Goal: Check status

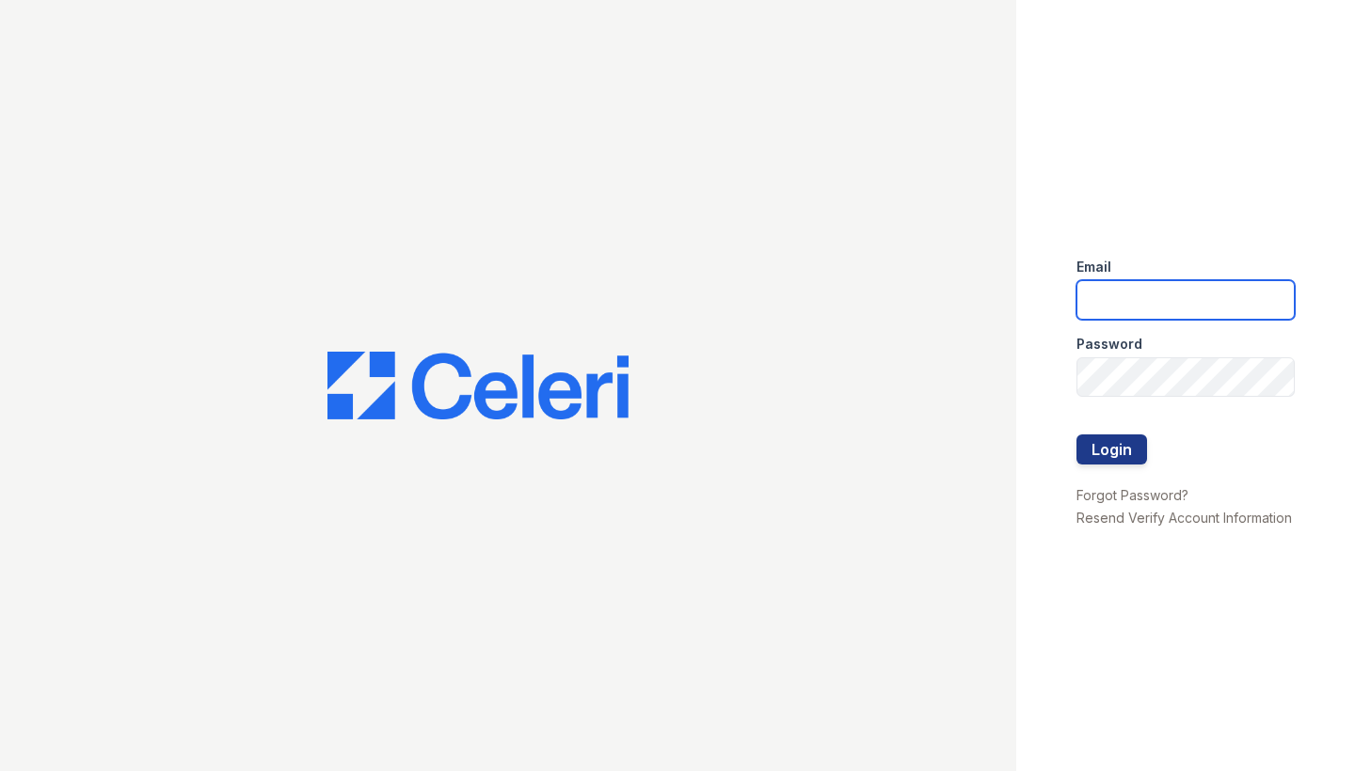
type input "shiv@auranewyork.com"
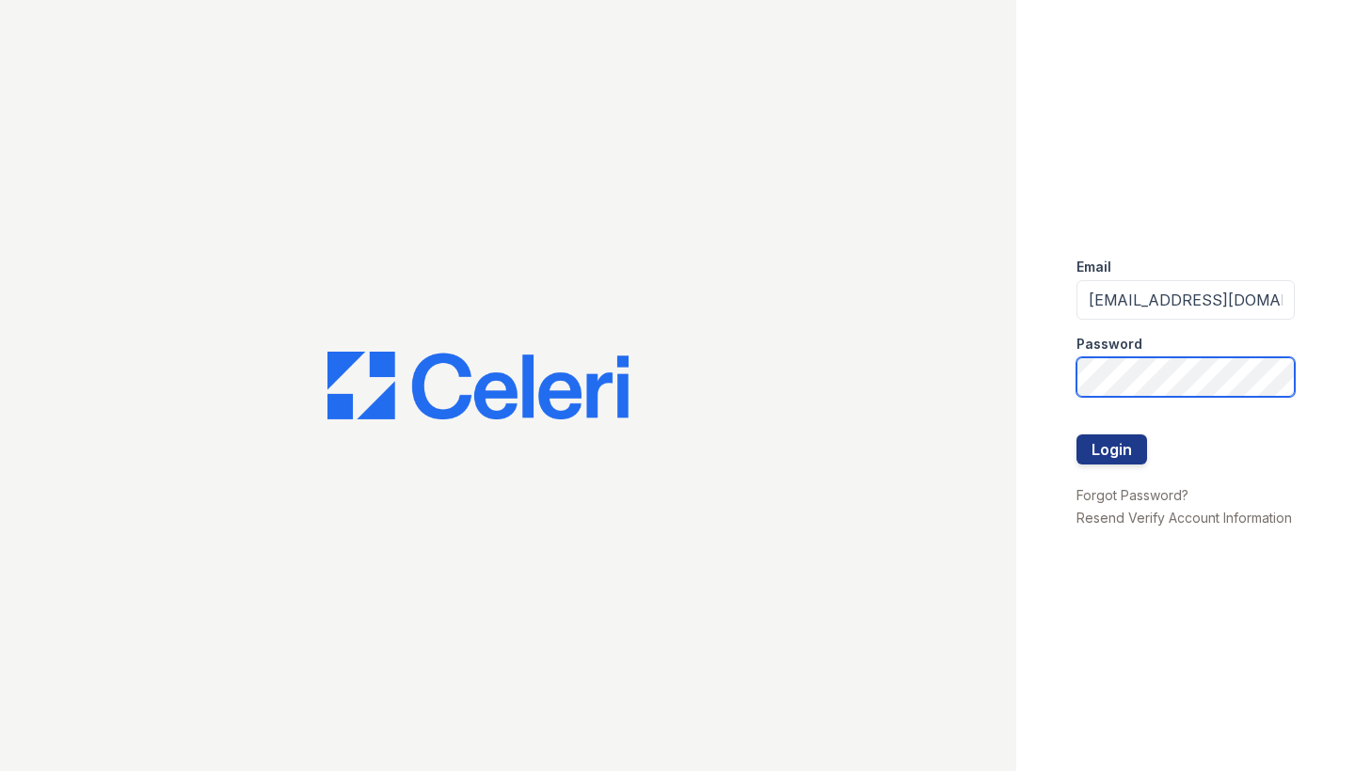
click at [1111, 450] on button "Login" at bounding box center [1111, 450] width 71 height 30
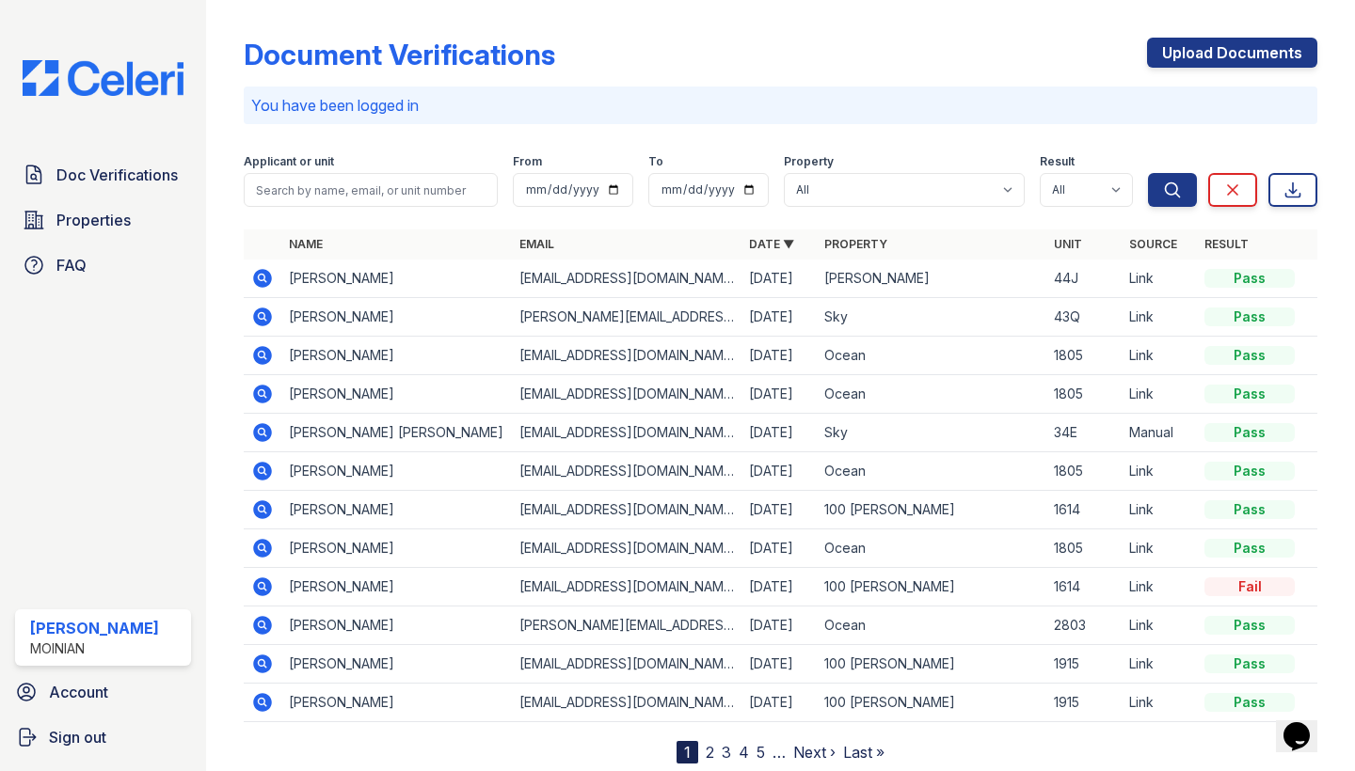
click at [261, 273] on icon at bounding box center [263, 278] width 19 height 19
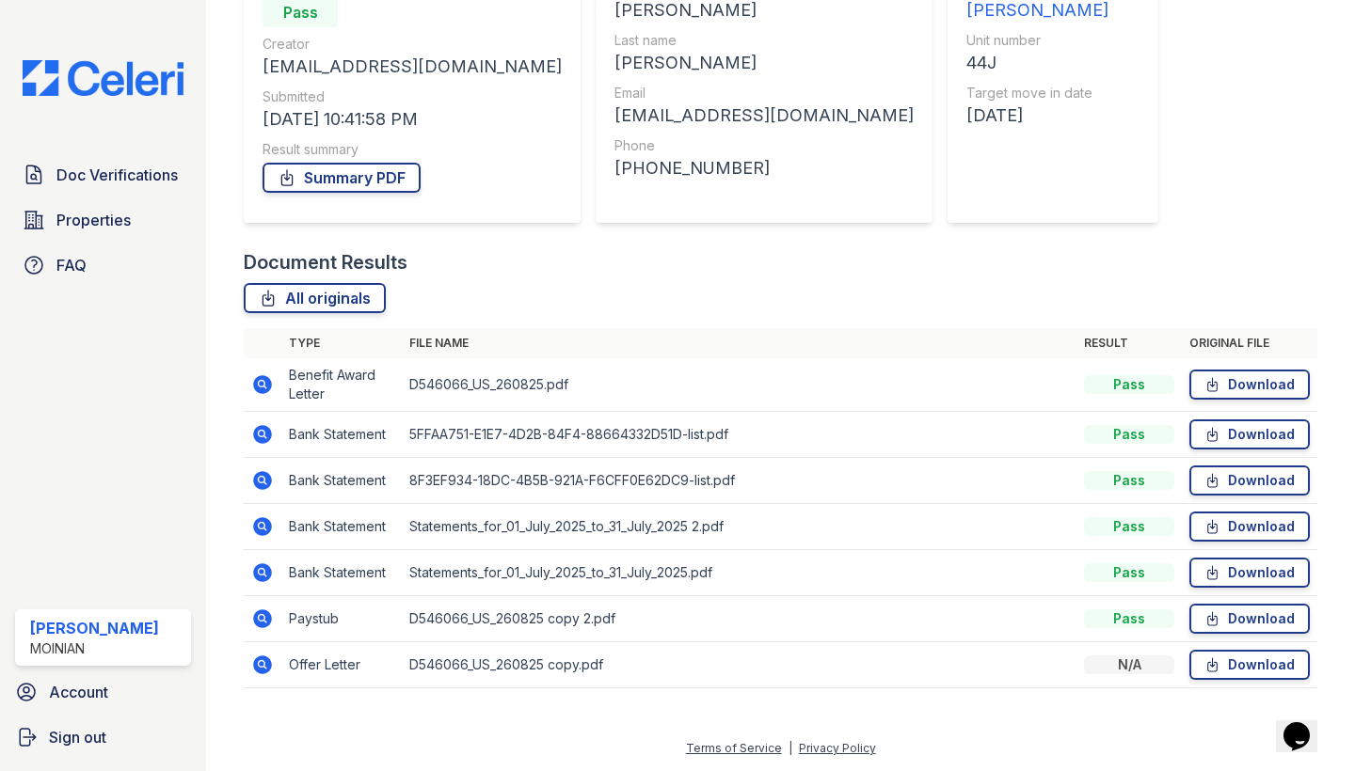
scroll to position [214, 0]
click at [258, 432] on icon at bounding box center [263, 434] width 19 height 19
click at [267, 532] on icon at bounding box center [263, 526] width 19 height 19
click at [265, 666] on icon at bounding box center [263, 665] width 19 height 19
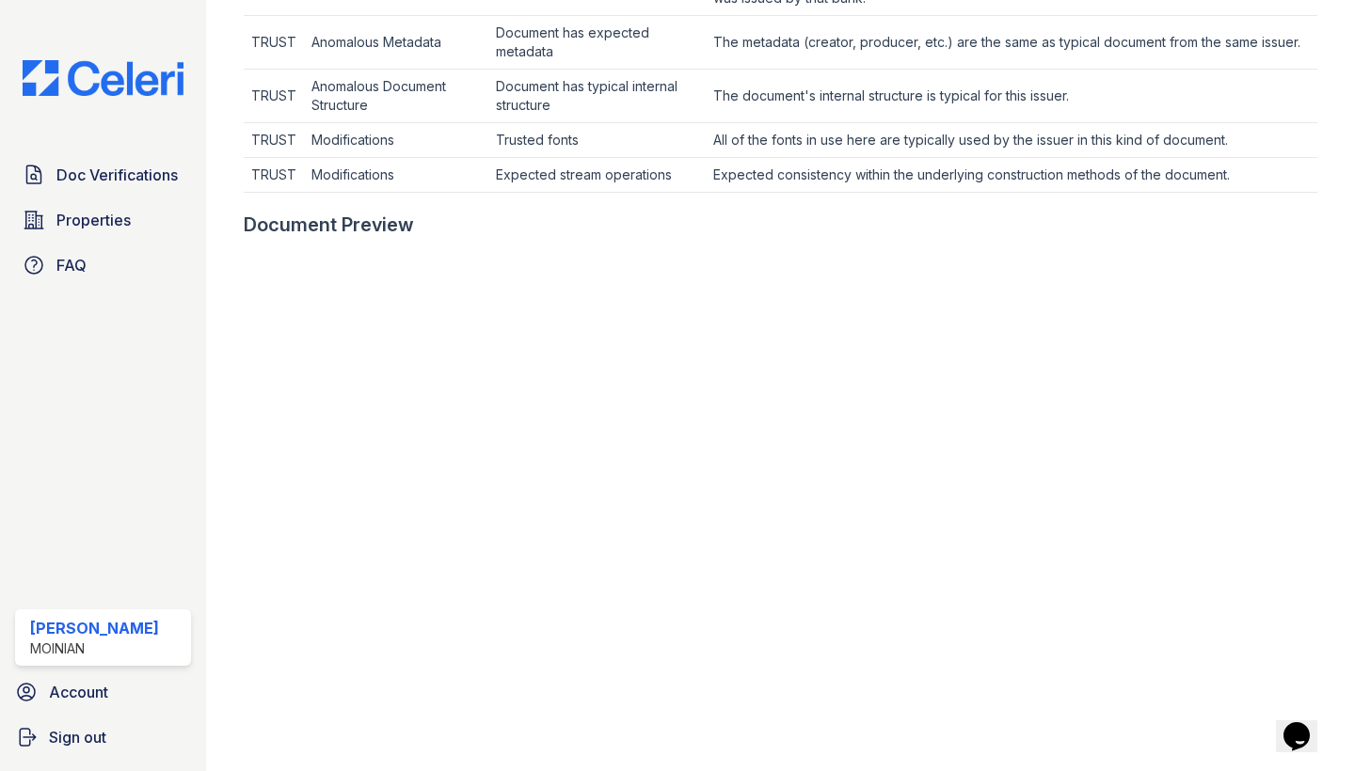
scroll to position [745, 0]
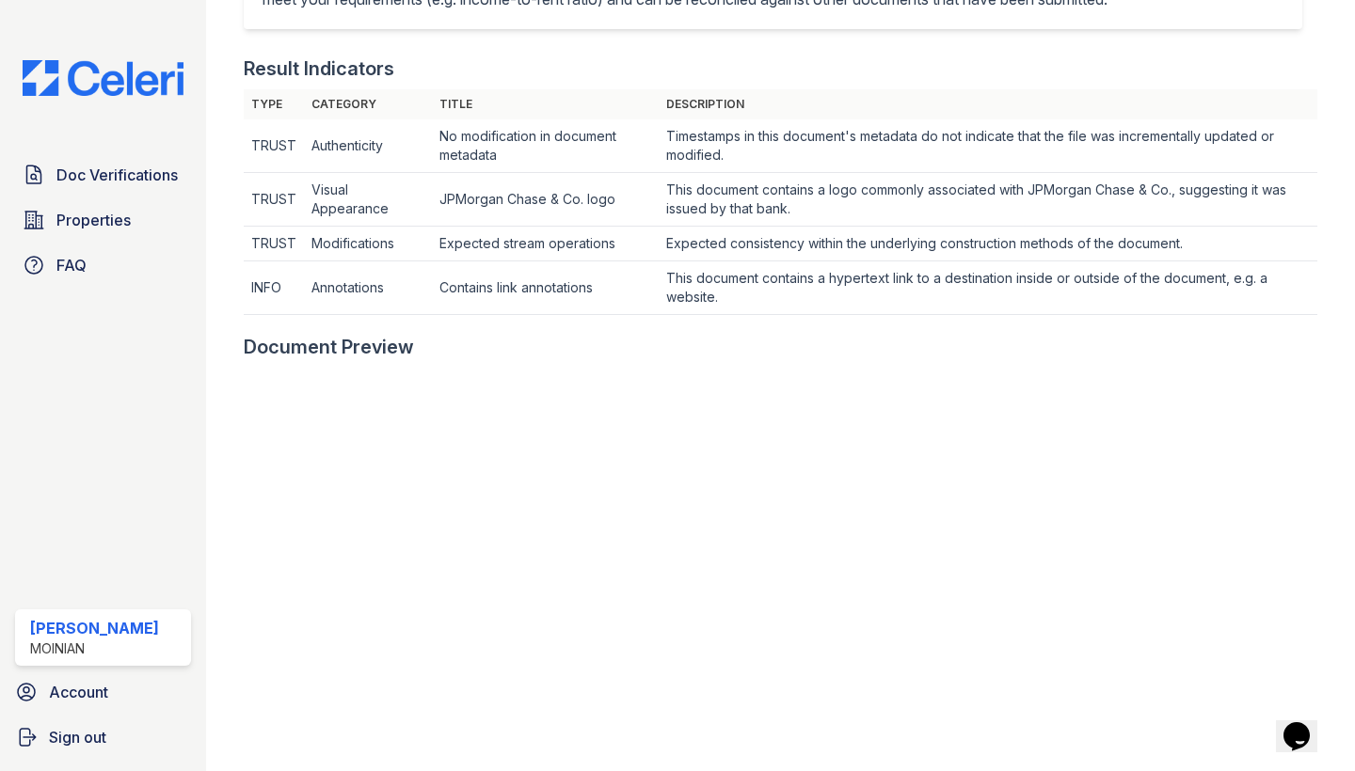
scroll to position [529, 0]
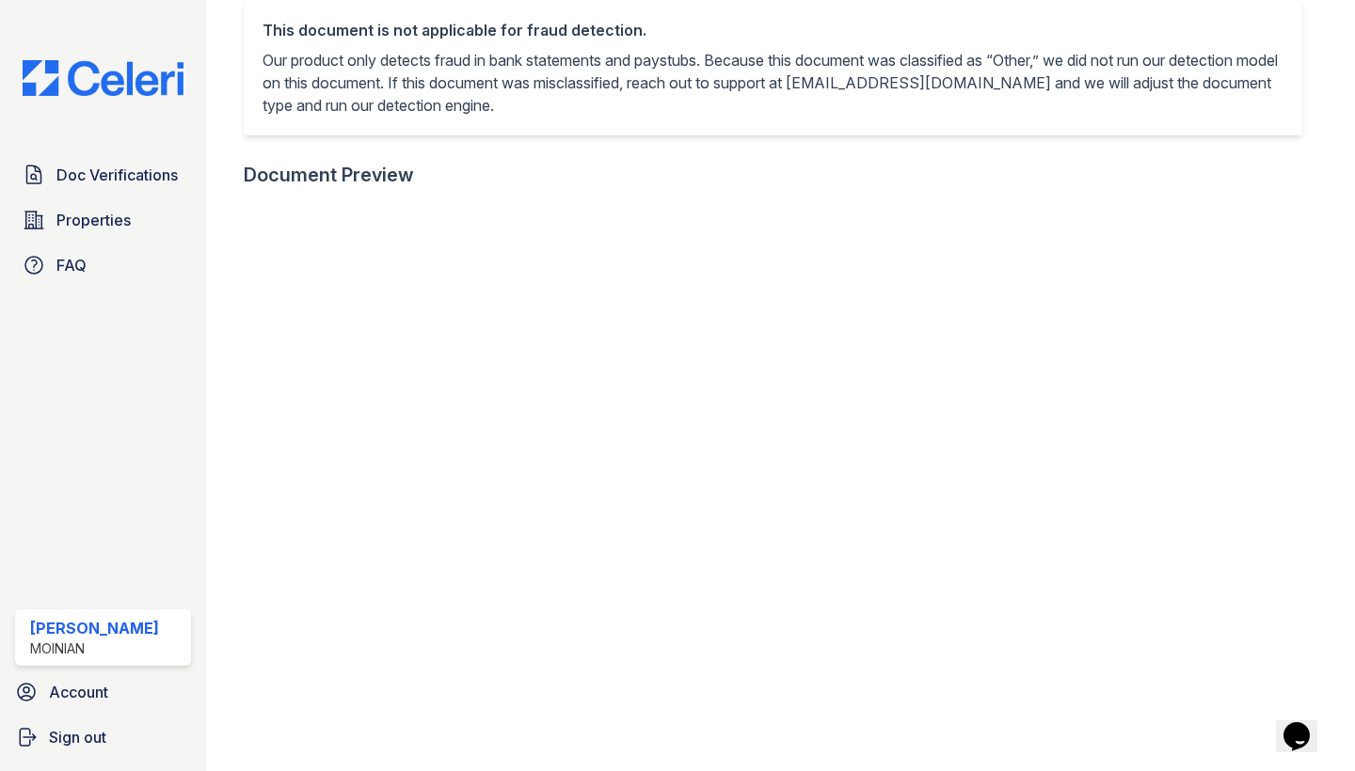
scroll to position [485, 0]
